Goal: Navigation & Orientation: Find specific page/section

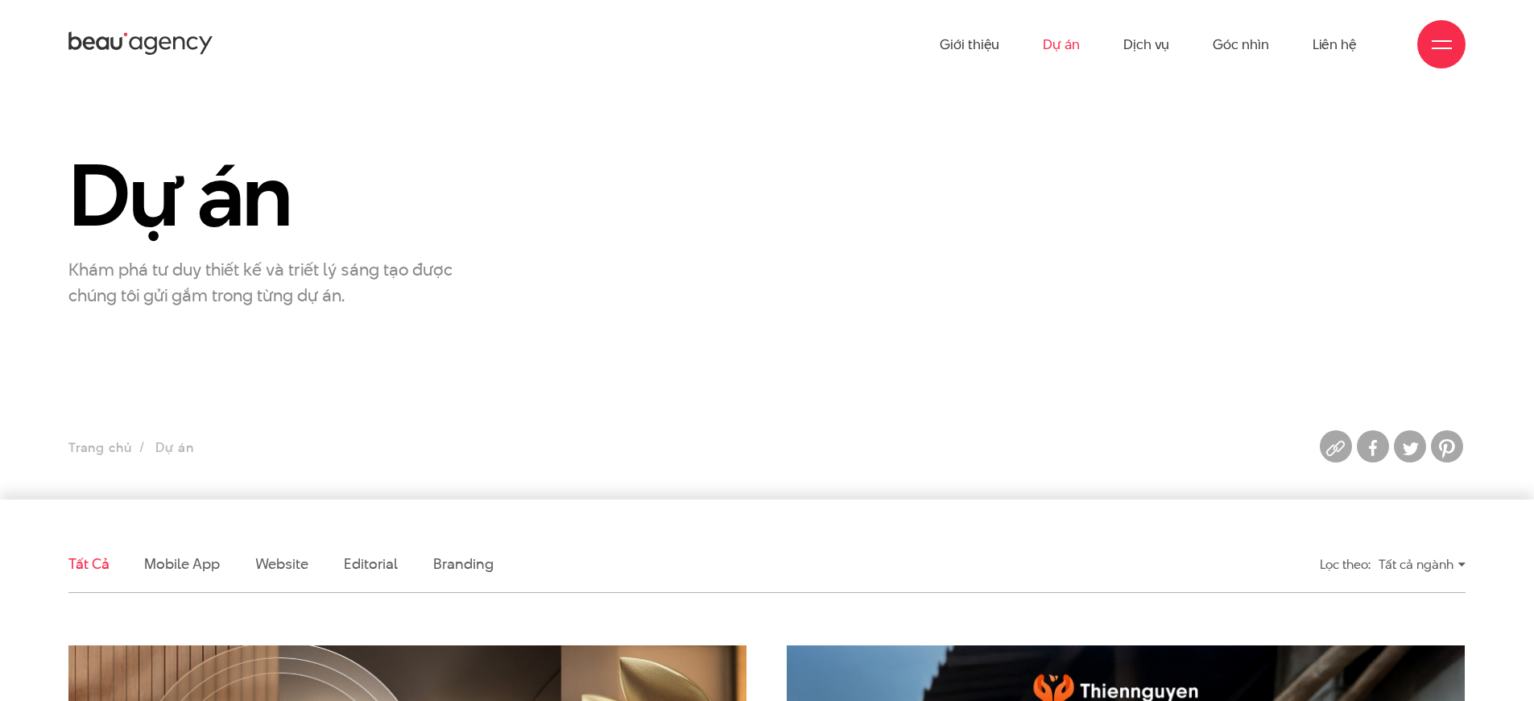
click at [178, 563] on link "Mobile app" at bounding box center [181, 563] width 75 height 20
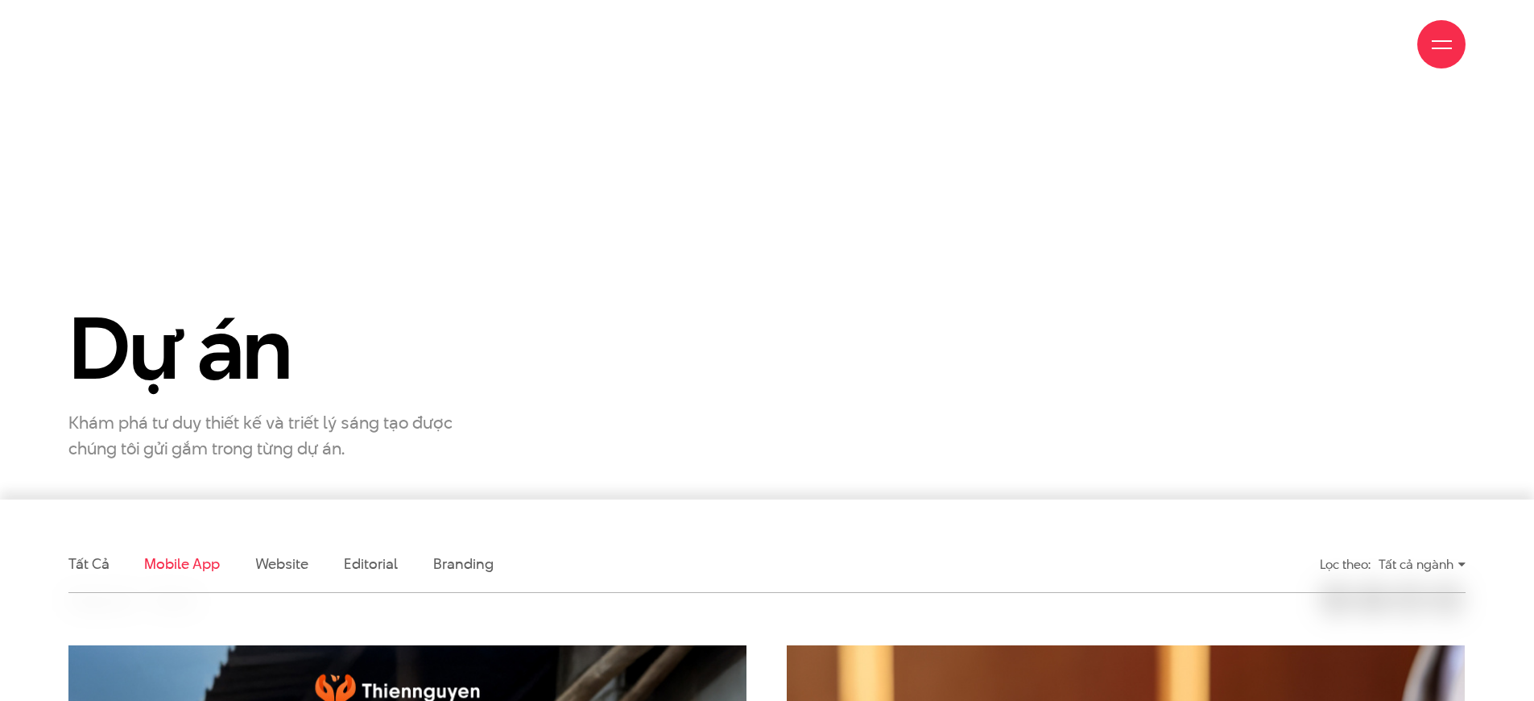
click at [178, 553] on link "Mobile app" at bounding box center [181, 563] width 75 height 20
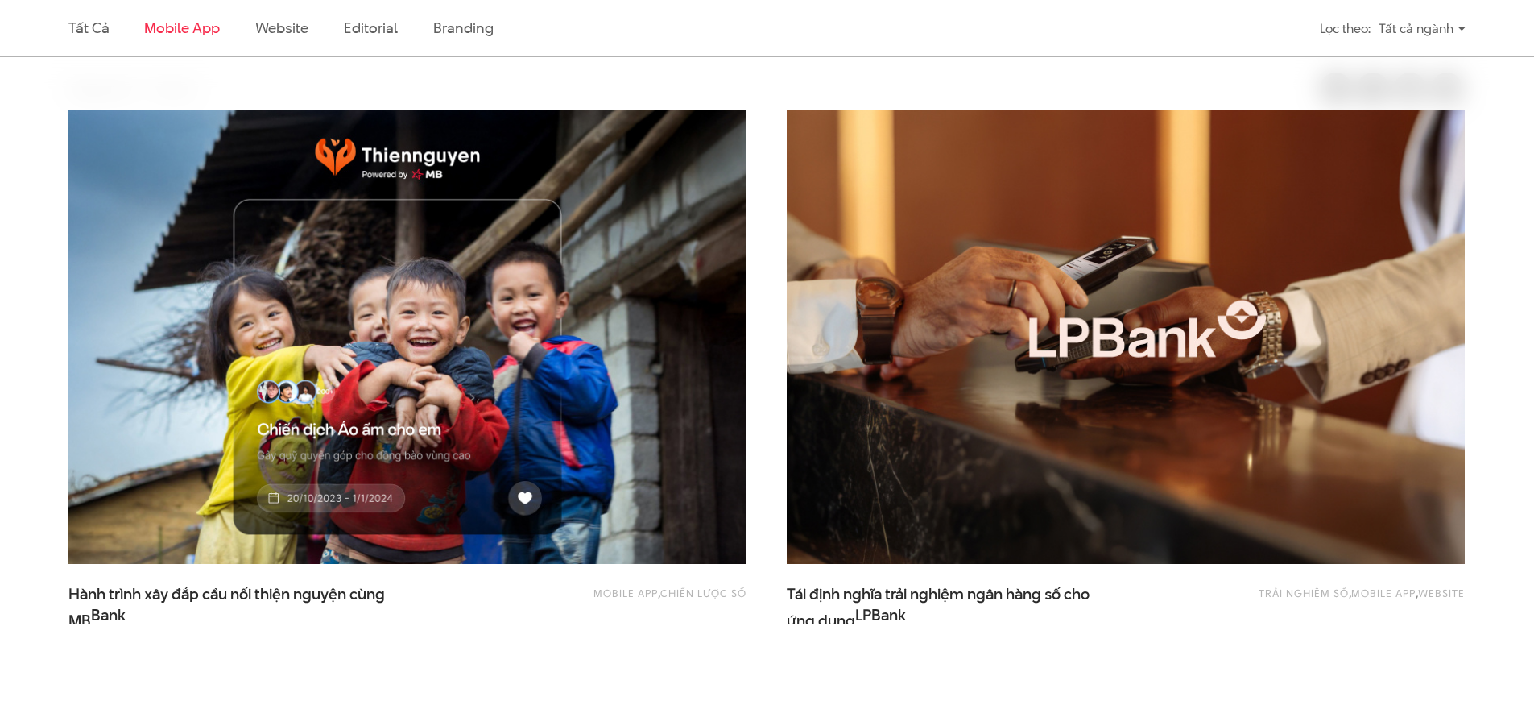
click at [178, 27] on link "Mobile app" at bounding box center [181, 28] width 75 height 20
